Goal: Task Accomplishment & Management: Manage account settings

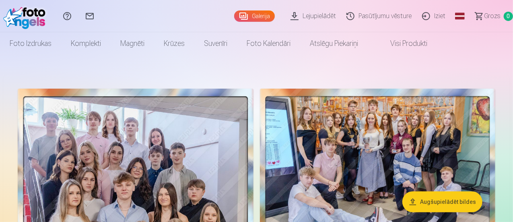
click at [442, 202] on button "Augšupielādēt bildes" at bounding box center [442, 201] width 80 height 21
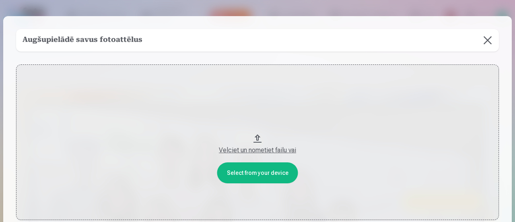
click at [282, 150] on div "Velciet un nometiet failu vai" at bounding box center [257, 150] width 466 height 10
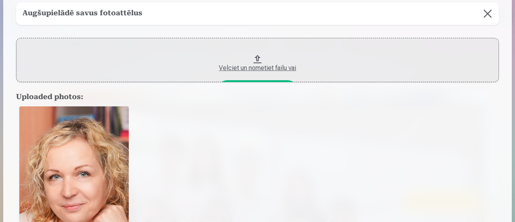
scroll to position [80, 0]
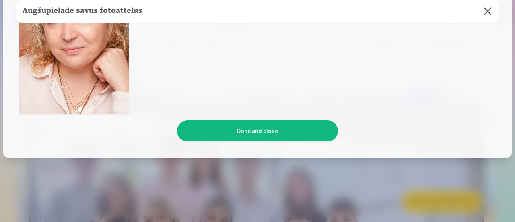
click at [252, 133] on button "Done and close" at bounding box center [257, 130] width 161 height 21
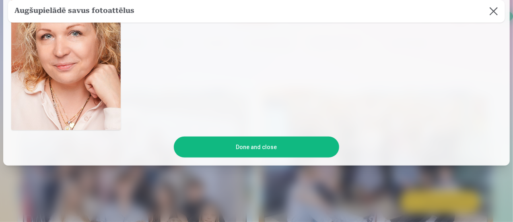
scroll to position [55, 0]
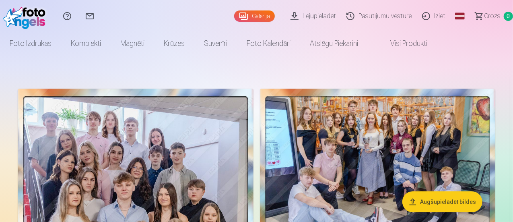
click at [428, 20] on link "Iziet" at bounding box center [435, 16] width 34 height 32
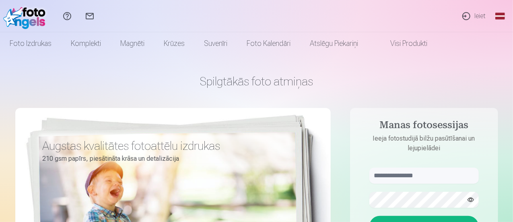
click at [482, 18] on link "Ieiet" at bounding box center [473, 16] width 37 height 32
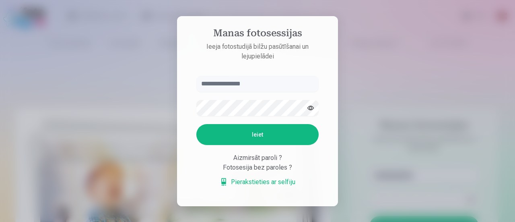
click at [216, 86] on input "text" at bounding box center [257, 84] width 122 height 16
type input "**********"
click at [289, 145] on form "**********" at bounding box center [257, 135] width 138 height 119
click at [287, 139] on button "Ieiet" at bounding box center [257, 134] width 122 height 21
